Goal: Information Seeking & Learning: Learn about a topic

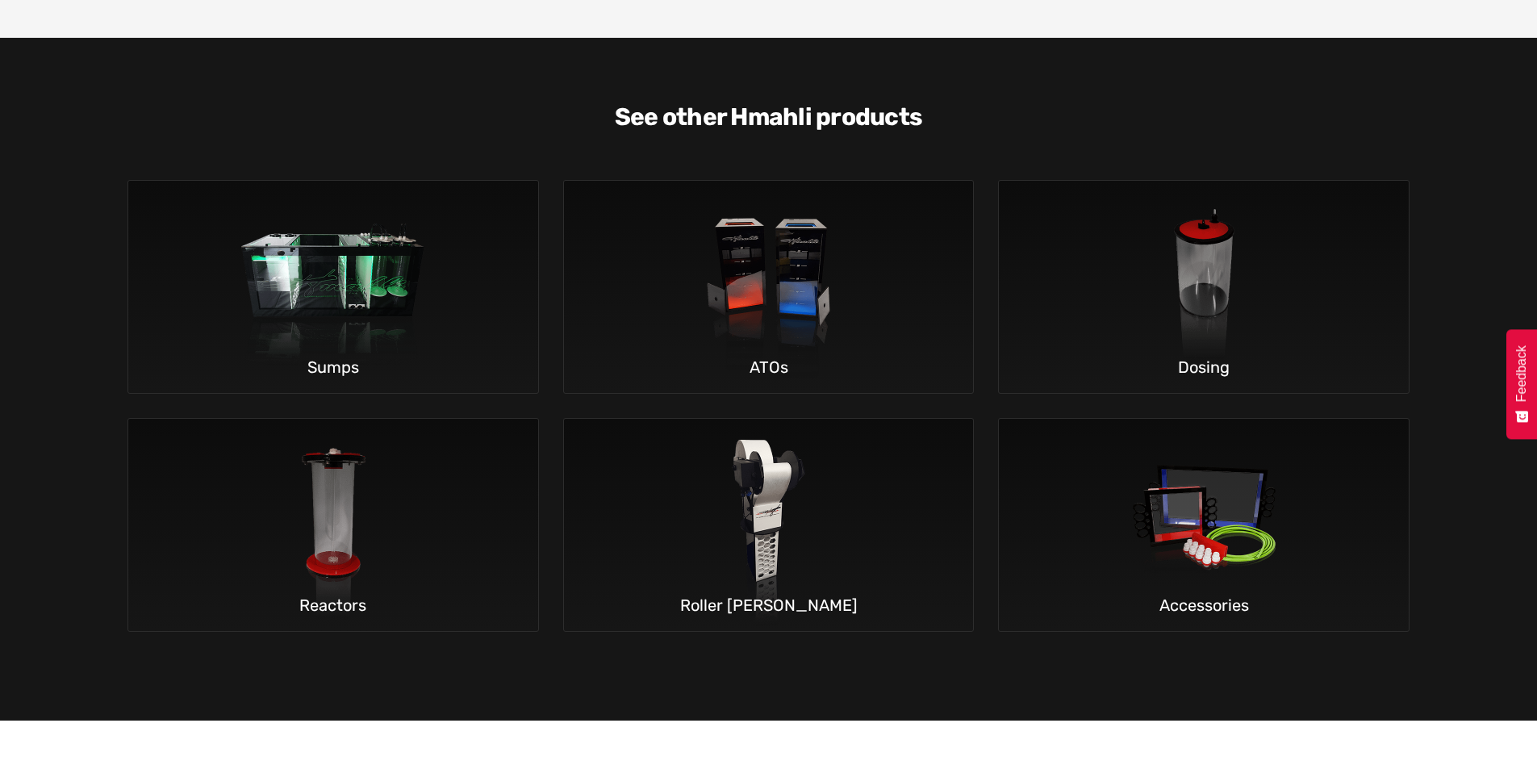
scroll to position [3873, 0]
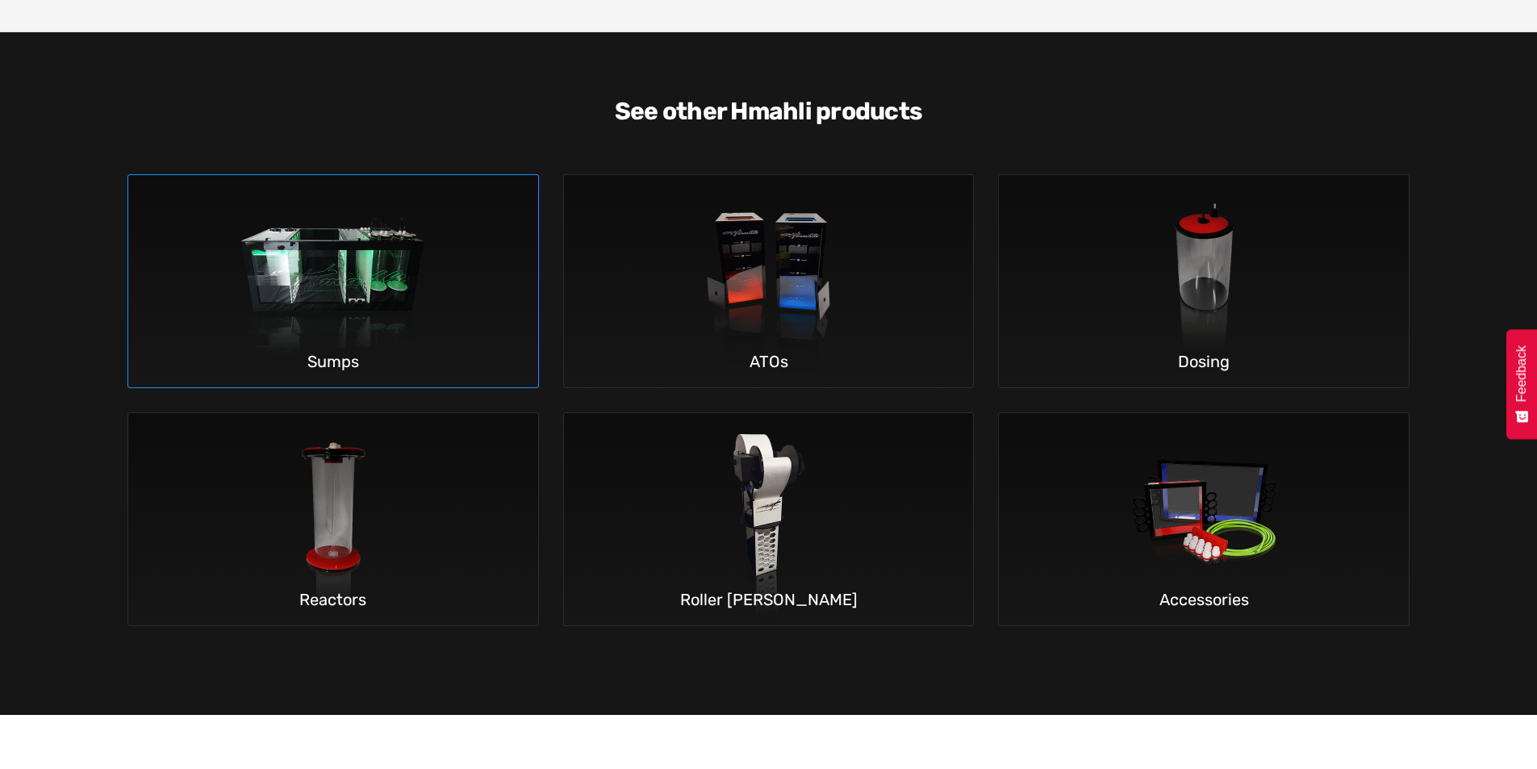
click at [352, 194] on img at bounding box center [333, 281] width 238 height 213
click at [768, 182] on img at bounding box center [769, 281] width 238 height 213
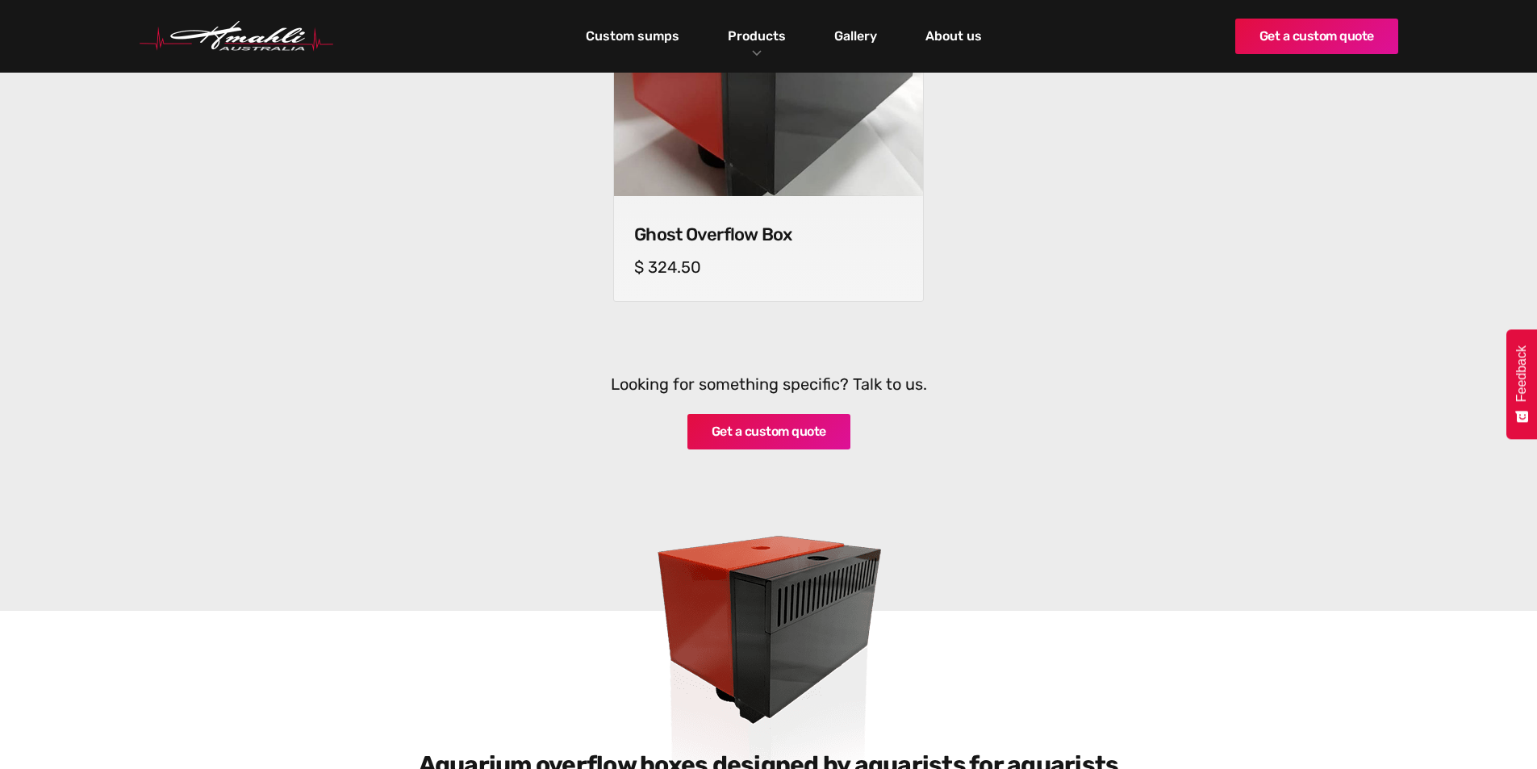
scroll to position [403, 0]
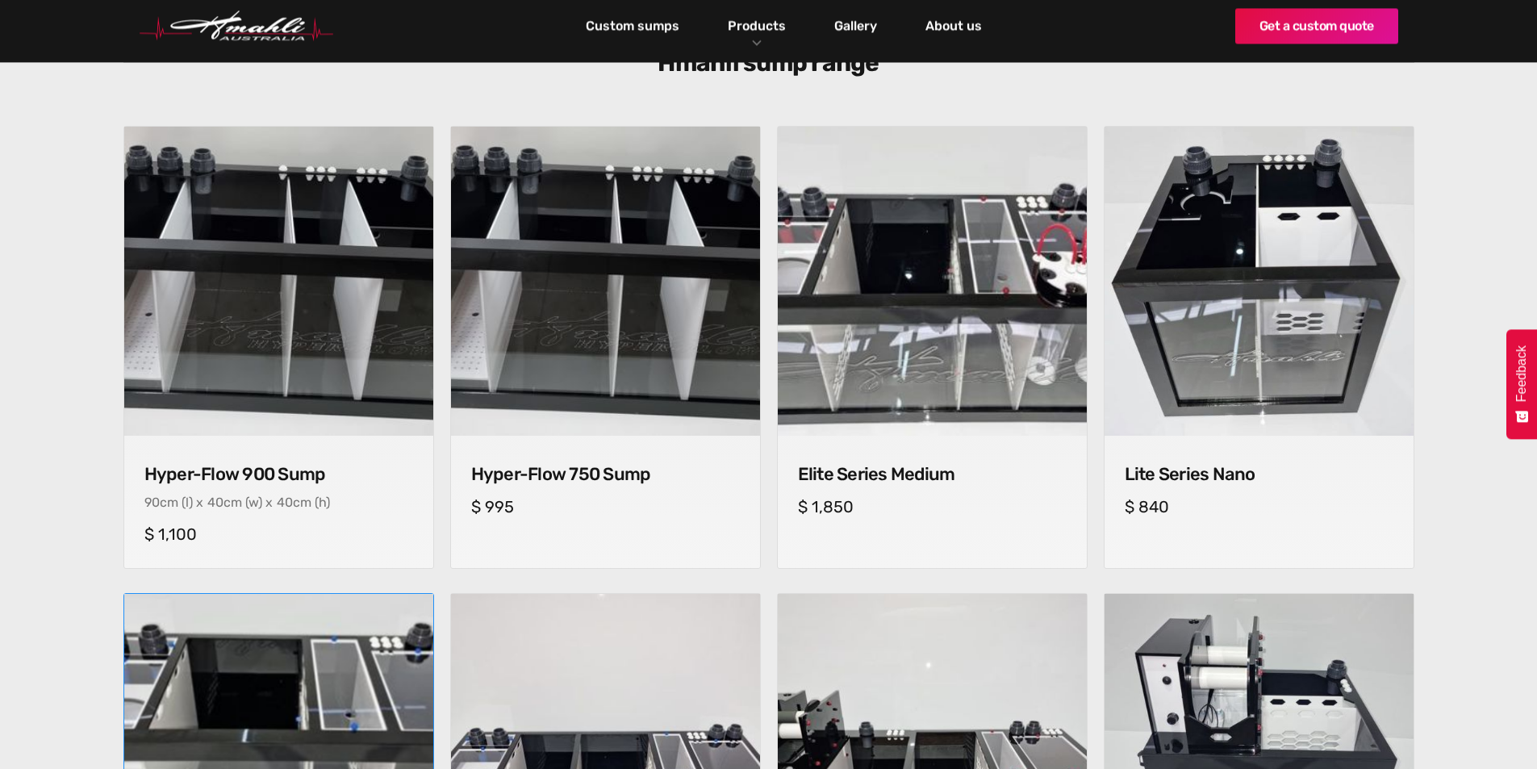
scroll to position [565, 0]
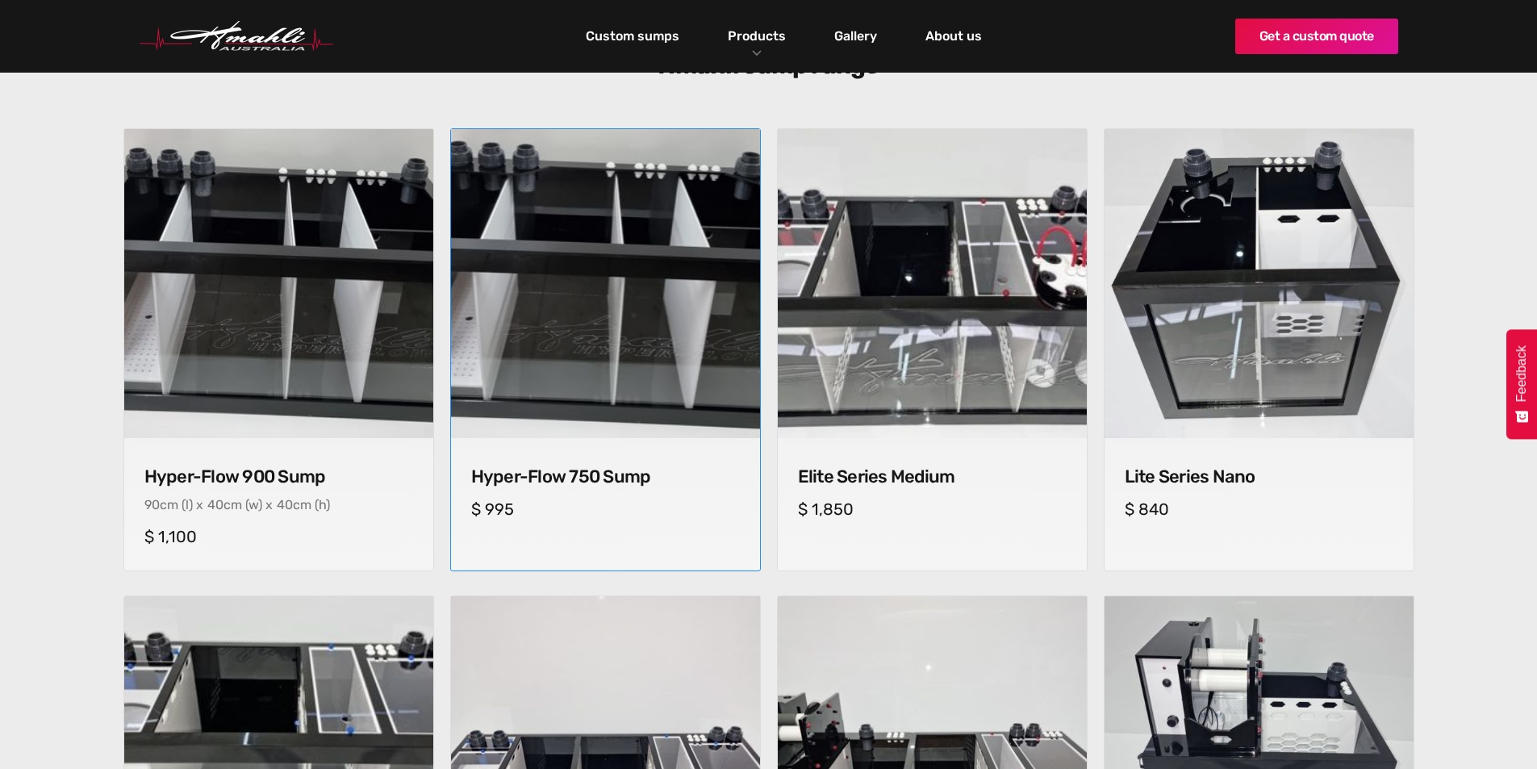
click at [650, 337] on img at bounding box center [605, 284] width 324 height 324
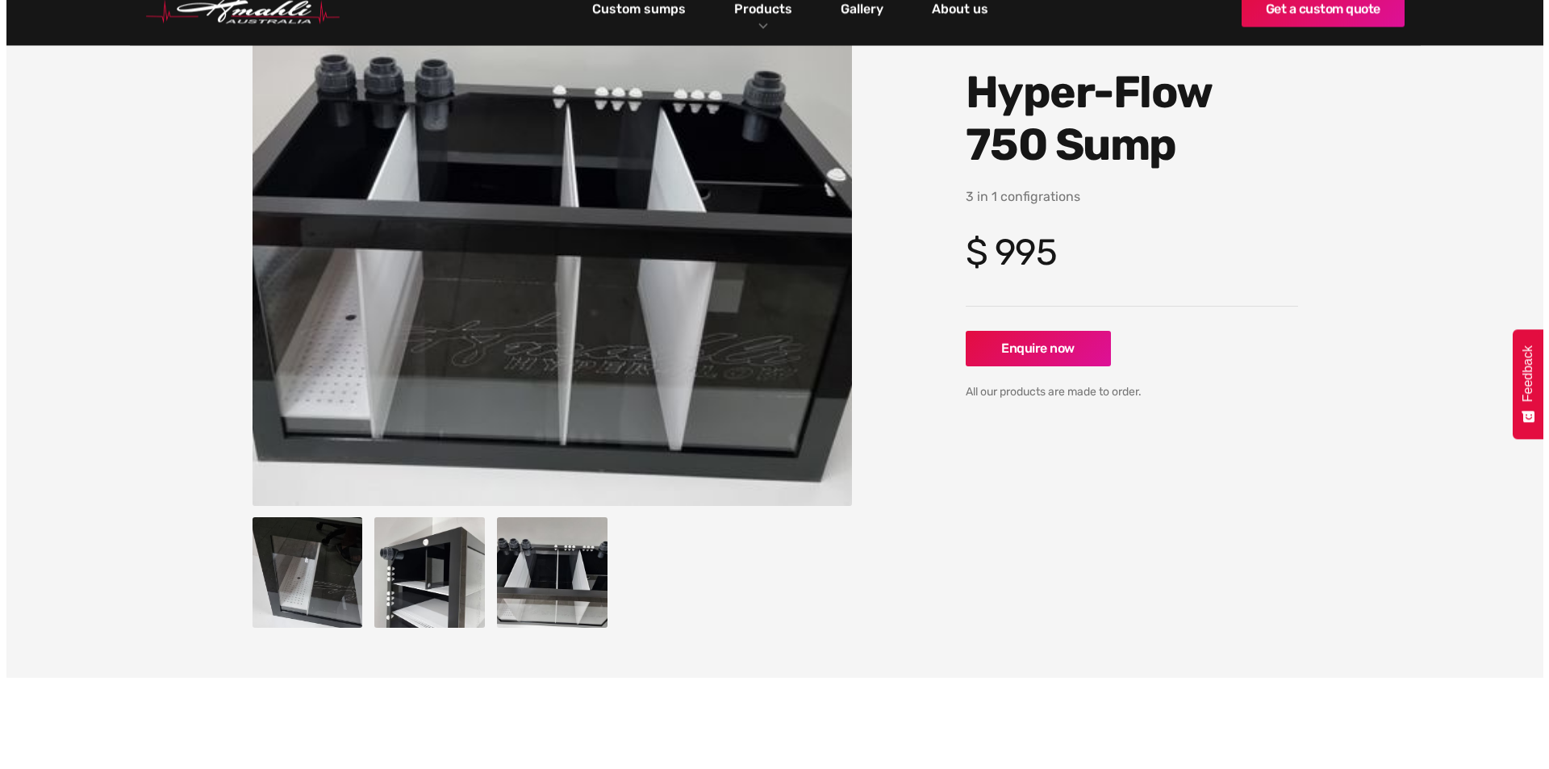
scroll to position [242, 0]
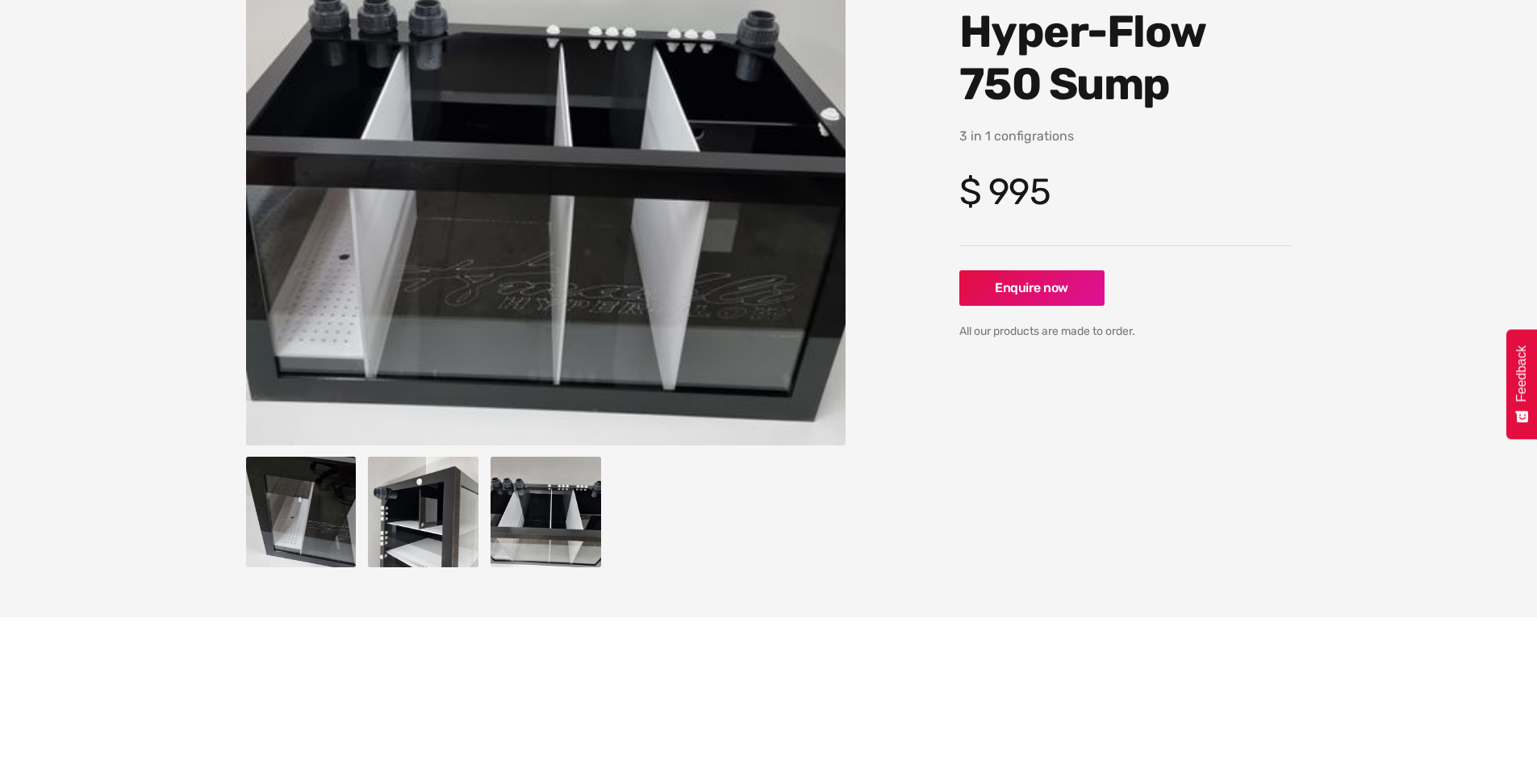
click at [432, 514] on img "open lightbox" at bounding box center [423, 512] width 111 height 111
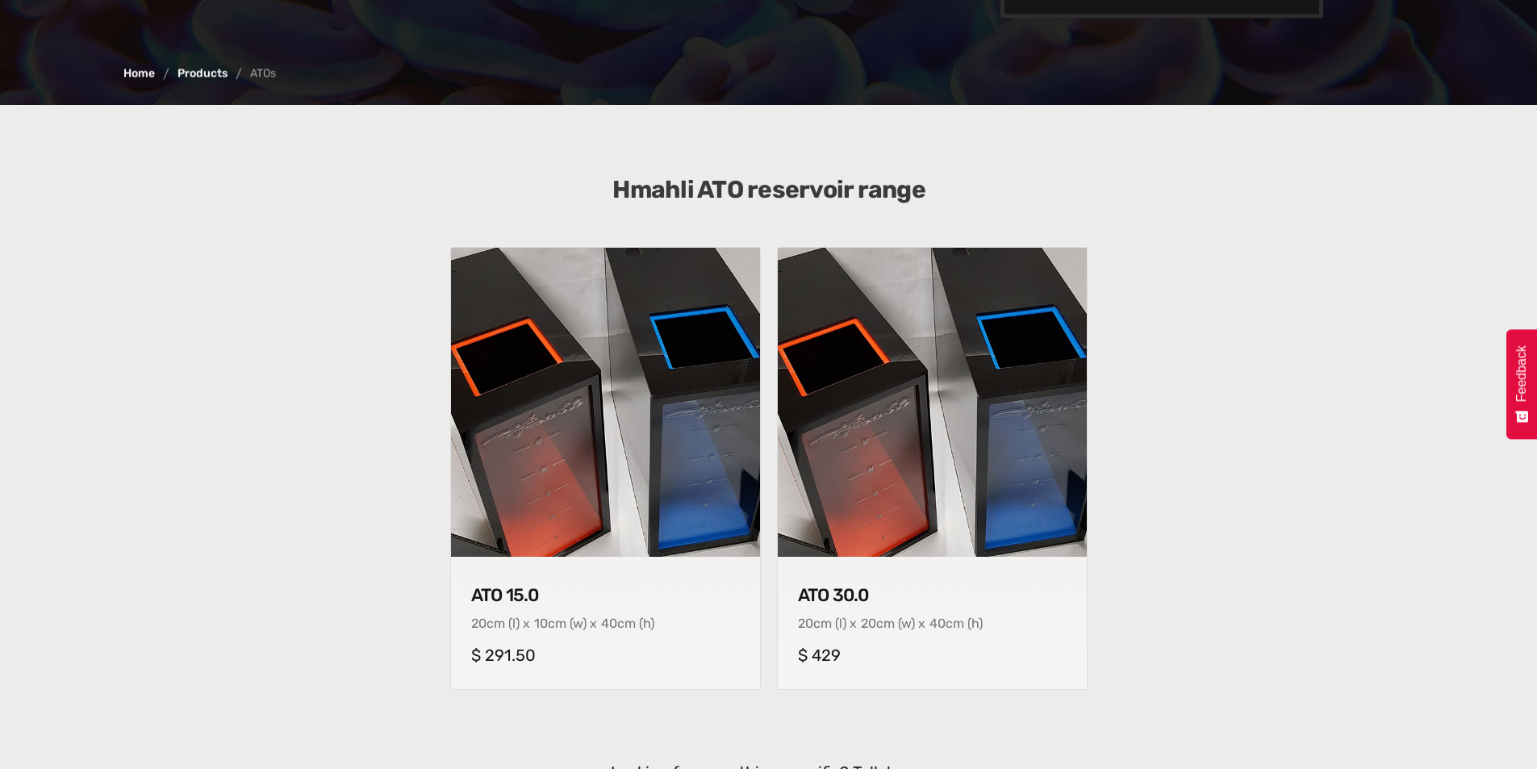
scroll to position [484, 0]
